Goal: Answer question/provide support: Share knowledge or assist other users

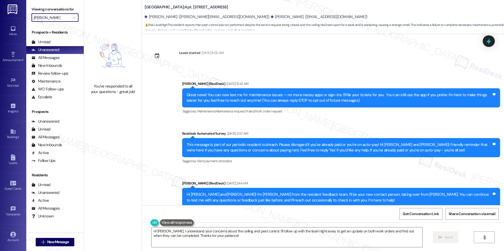
scroll to position [753, 0]
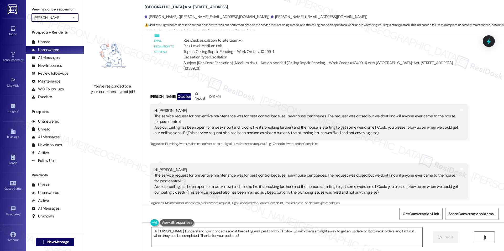
click at [64, 20] on input "[PERSON_NAME]" at bounding box center [52, 17] width 36 height 8
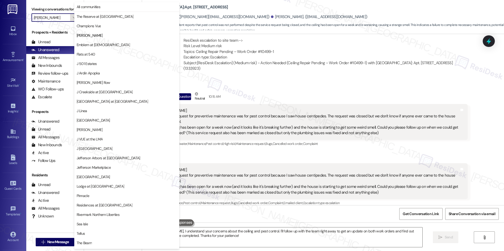
click at [73, 19] on icon "" at bounding box center [74, 17] width 3 height 4
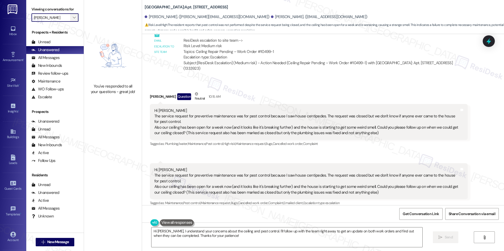
click at [73, 18] on icon "" at bounding box center [74, 17] width 3 height 4
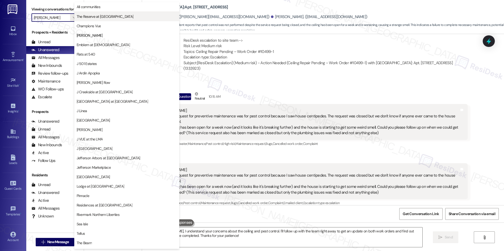
click at [95, 18] on span "The Reserve at [GEOGRAPHIC_DATA]" at bounding box center [105, 16] width 57 height 5
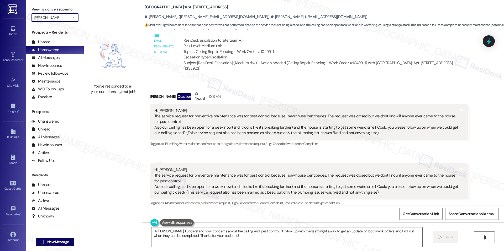
type input "The Reserve at [GEOGRAPHIC_DATA]"
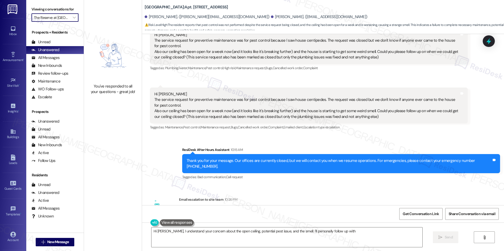
scroll to position [912, 0]
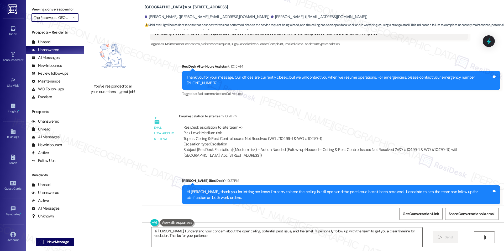
type textarea "Hi [PERSON_NAME], I understand your concern about the open ceiling, potential p…"
click at [73, 18] on icon "" at bounding box center [74, 17] width 3 height 4
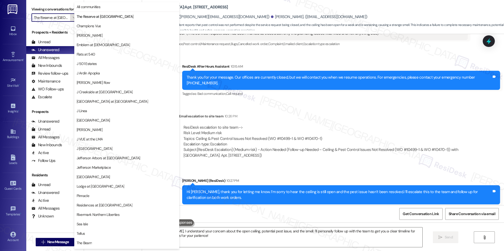
scroll to position [0, 8]
click at [95, 27] on span "Champions Vue" at bounding box center [89, 25] width 24 height 5
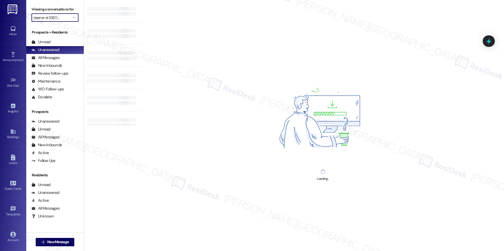
type input "Champions Vue"
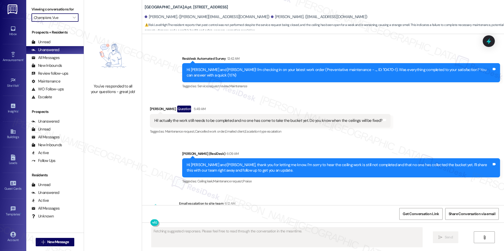
scroll to position [753, 0]
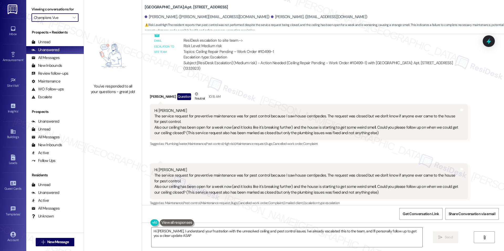
type textarea "Hi [PERSON_NAME], I understand your frustration with the unresolved ceiling and…"
click at [73, 19] on icon "" at bounding box center [74, 17] width 3 height 4
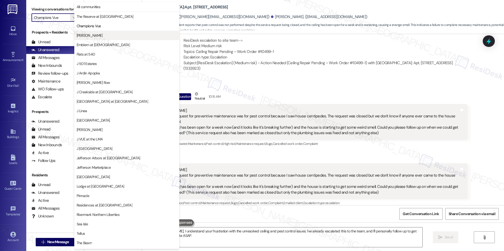
click at [100, 34] on span "[PERSON_NAME]" at bounding box center [127, 35] width 100 height 5
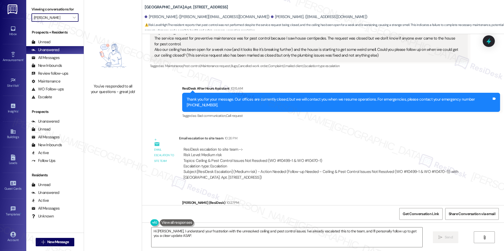
scroll to position [912, 0]
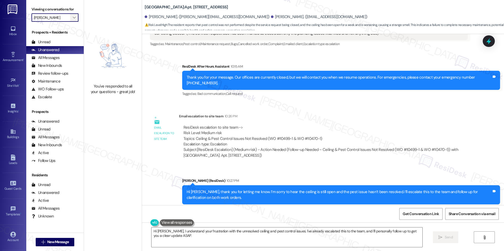
click at [73, 18] on icon "" at bounding box center [74, 17] width 3 height 4
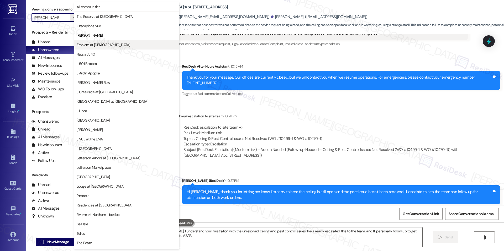
click at [91, 47] on span "Emblem at [DEMOGRAPHIC_DATA]" at bounding box center [103, 44] width 53 height 5
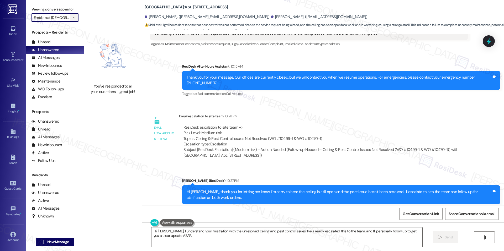
click at [72, 15] on span "" at bounding box center [74, 17] width 5 height 8
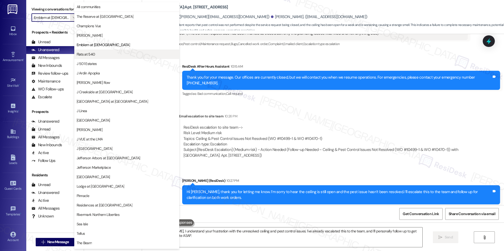
click at [97, 55] on span "Flats at 540" at bounding box center [127, 54] width 100 height 5
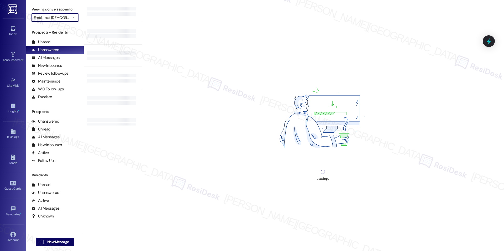
type input "Flats at 540"
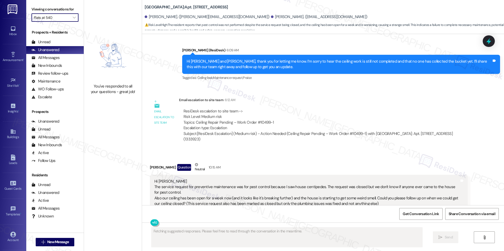
scroll to position [753, 0]
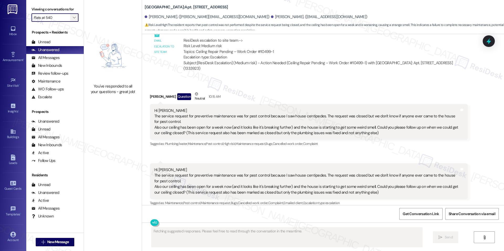
click at [73, 18] on icon "" at bounding box center [74, 17] width 3 height 4
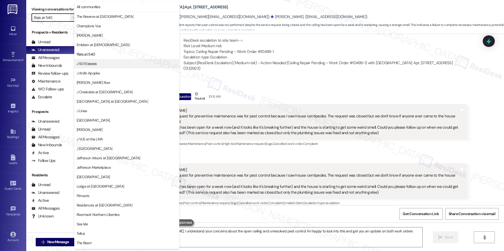
type textarea "Hi [PERSON_NAME], I understand your concerns about the open ceiling and unresol…"
click at [91, 63] on span "J 501 Estates" at bounding box center [87, 63] width 20 height 5
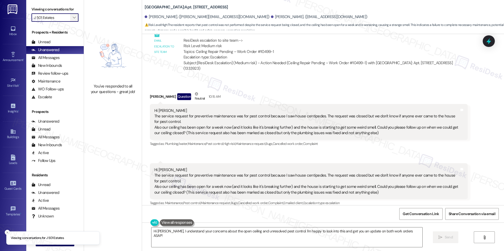
click at [72, 15] on span "" at bounding box center [74, 17] width 5 height 8
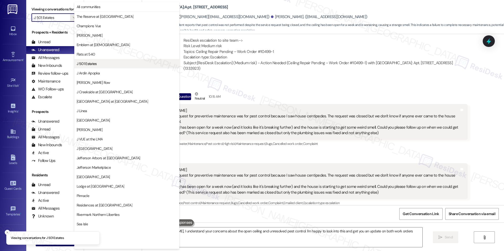
click at [93, 61] on button "J 501 Estates" at bounding box center [126, 63] width 105 height 9
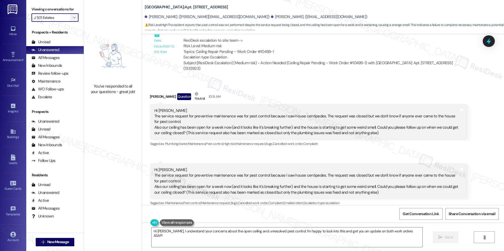
click at [73, 19] on icon "" at bounding box center [74, 17] width 3 height 4
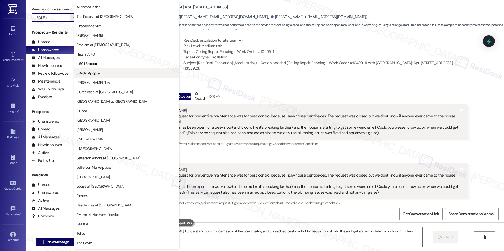
click at [90, 76] on button "J Ardin Apopka" at bounding box center [126, 73] width 105 height 9
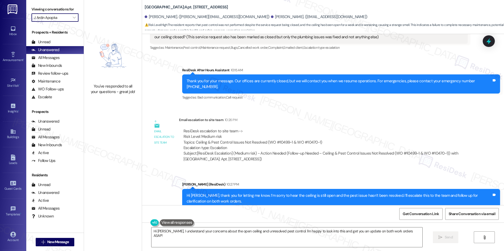
scroll to position [912, 0]
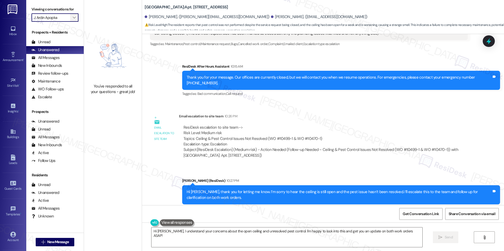
click at [73, 18] on icon "" at bounding box center [74, 17] width 3 height 4
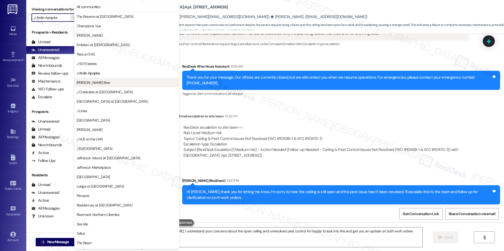
click at [100, 81] on span "[PERSON_NAME] Row" at bounding box center [127, 82] width 100 height 5
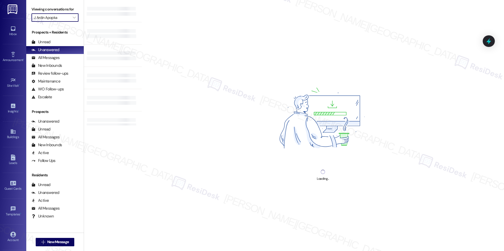
type input "[PERSON_NAME] Row"
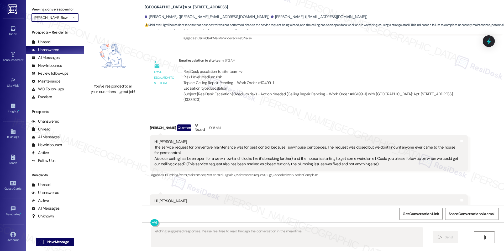
scroll to position [753, 0]
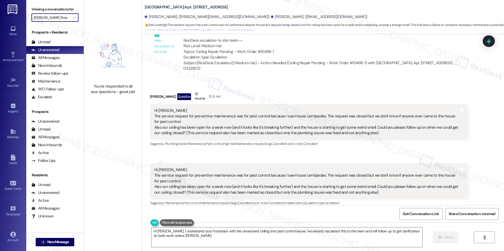
type textarea "Hi [PERSON_NAME], I understand your frustration with the unresolved ceiling and…"
click at [72, 22] on span "" at bounding box center [74, 17] width 5 height 8
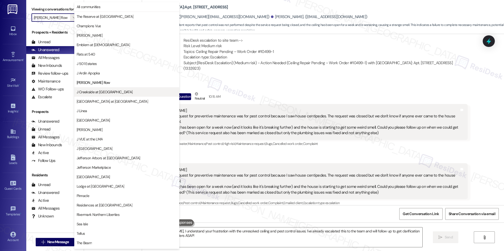
click at [104, 90] on span "J Creekside at [GEOGRAPHIC_DATA]" at bounding box center [105, 92] width 56 height 5
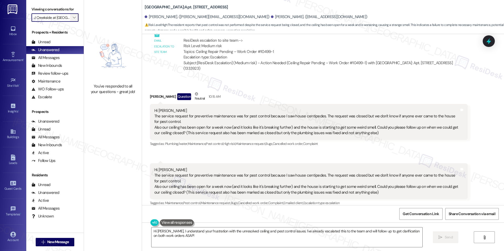
click at [72, 20] on span "" at bounding box center [74, 17] width 5 height 8
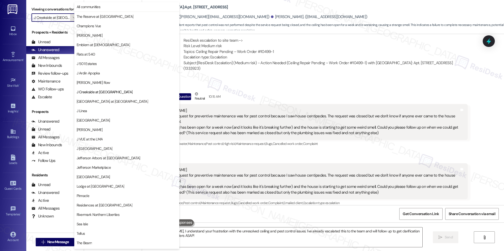
scroll to position [18, 0]
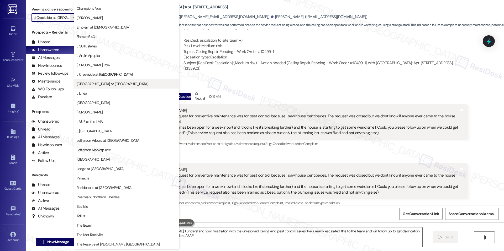
click at [110, 82] on span "[GEOGRAPHIC_DATA] at [GEOGRAPHIC_DATA]" at bounding box center [112, 83] width 71 height 5
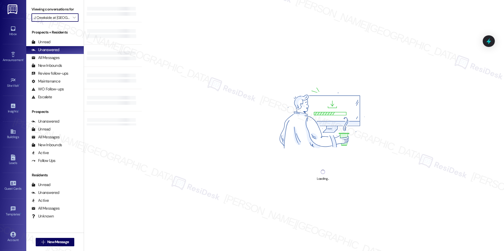
type input "[GEOGRAPHIC_DATA] at [GEOGRAPHIC_DATA]"
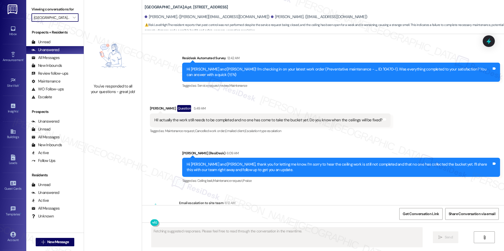
scroll to position [753, 0]
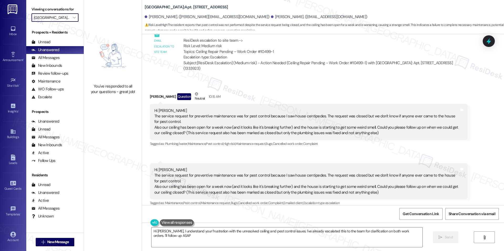
type textarea "Hi [PERSON_NAME], I understand your frustration with the unresolved ceiling and…"
click at [72, 17] on span "" at bounding box center [74, 17] width 5 height 8
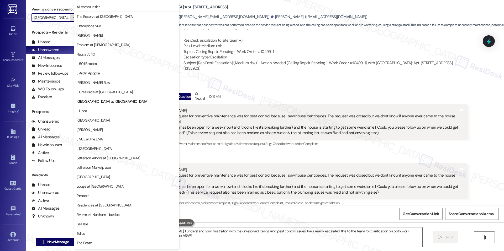
scroll to position [18, 0]
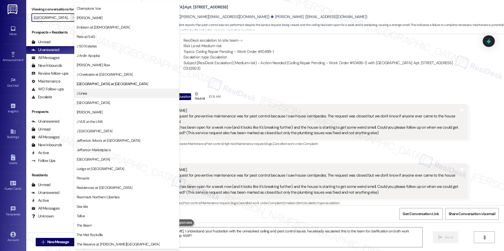
click at [98, 91] on span "J Linea" at bounding box center [127, 93] width 100 height 5
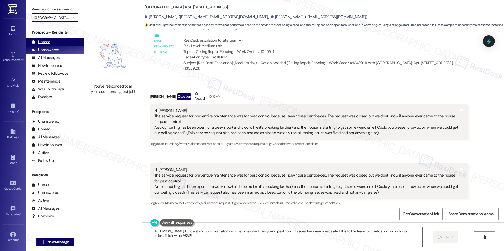
type input "J Linea"
